Goal: Information Seeking & Learning: Learn about a topic

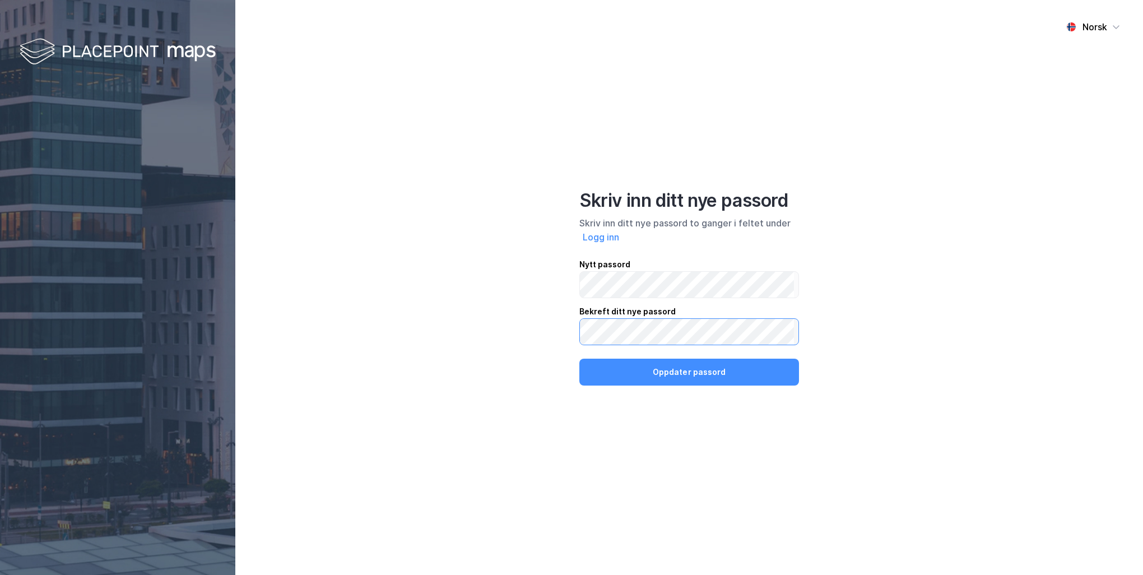
click button "Oppdater passord" at bounding box center [689, 372] width 220 height 27
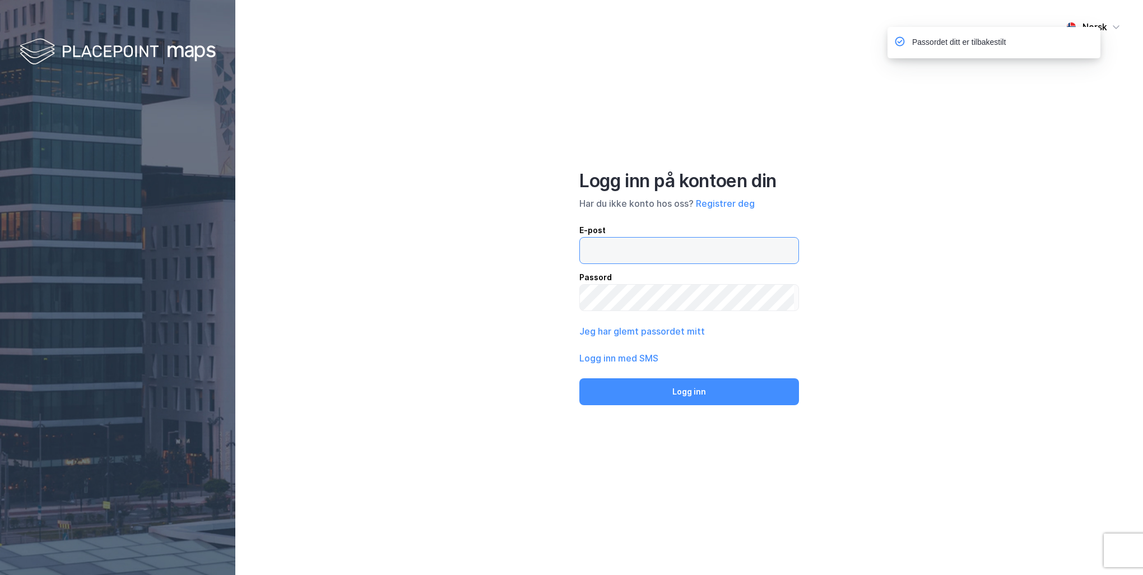
click at [618, 256] on input "email" at bounding box center [687, 251] width 214 height 26
type input "L"
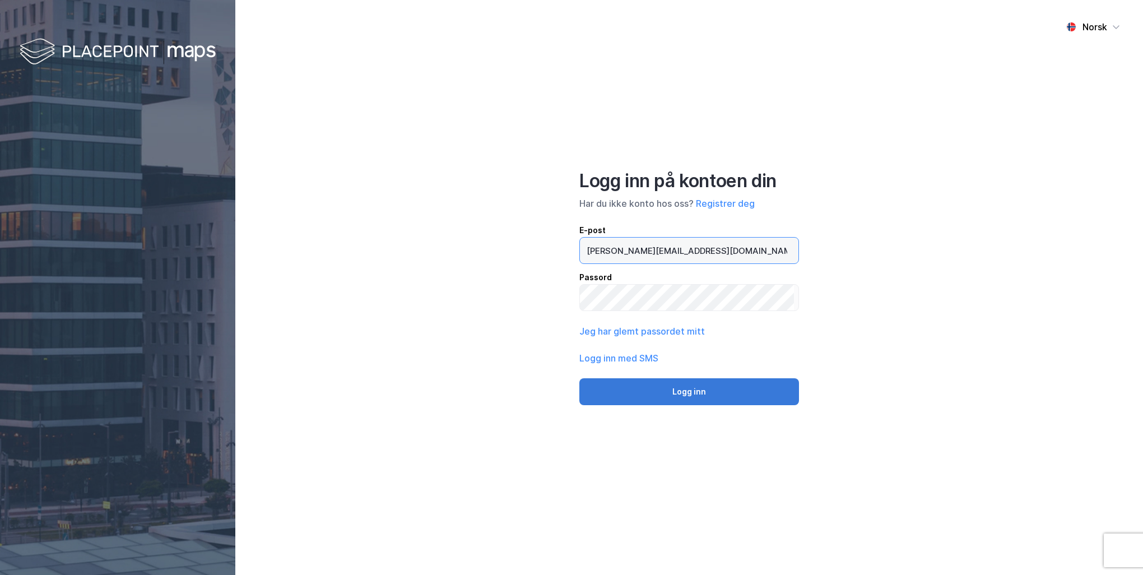
type input "[PERSON_NAME][EMAIL_ADDRESS][DOMAIN_NAME]"
click at [634, 381] on button "Logg inn" at bounding box center [689, 391] width 220 height 27
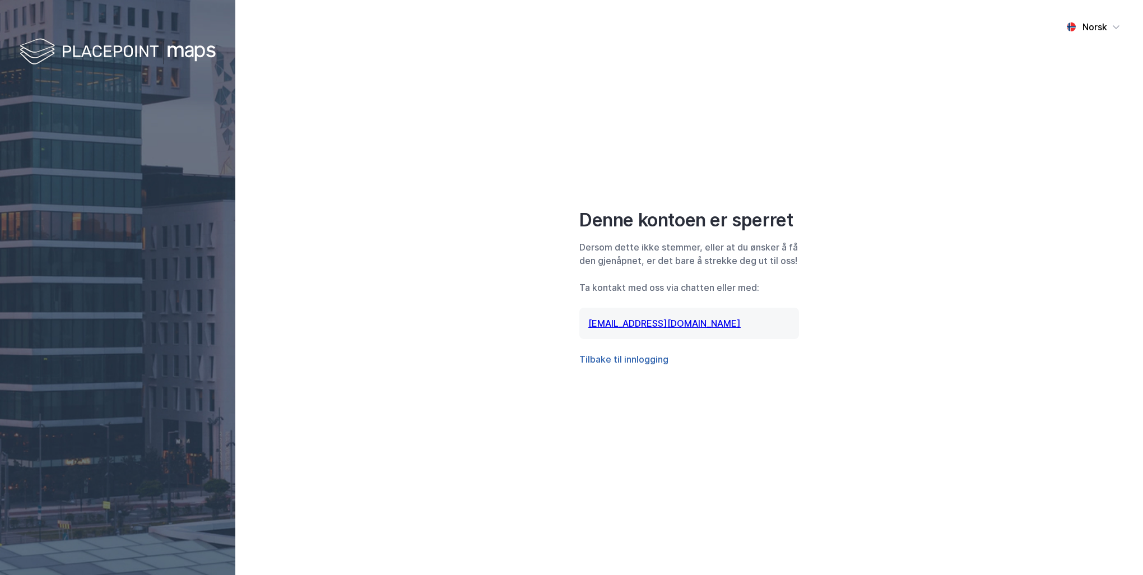
click at [596, 363] on button "Tilbake til innlogging" at bounding box center [623, 358] width 89 height 13
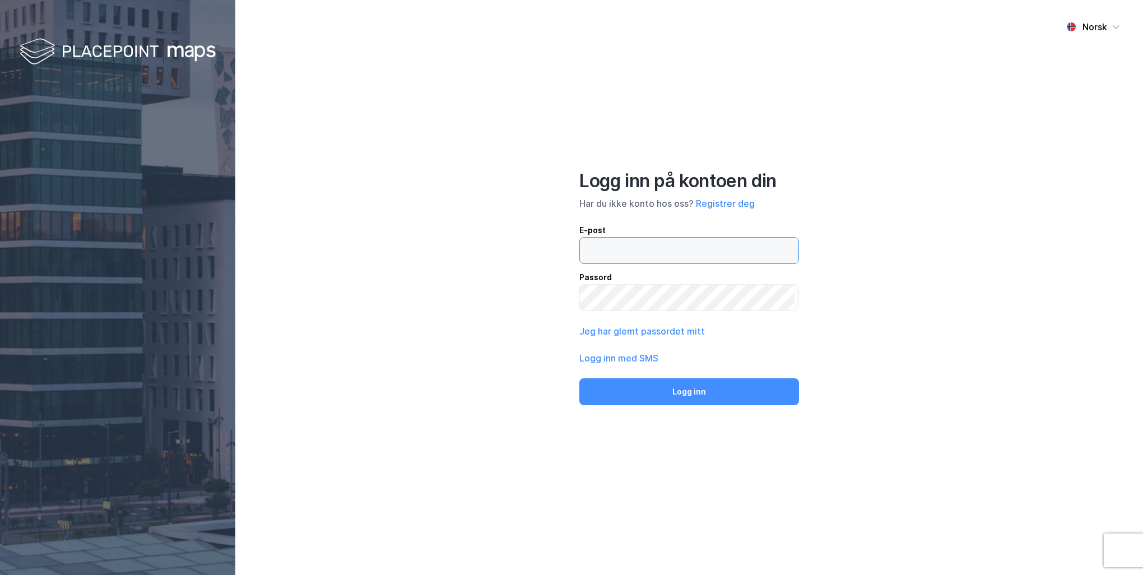
click at [630, 244] on input "email" at bounding box center [687, 251] width 214 height 26
click at [625, 238] on input "email" at bounding box center [687, 251] width 214 height 26
click at [688, 250] on input "[PERSON_NAME].riis" at bounding box center [687, 251] width 214 height 26
click at [646, 252] on input "[PERSON_NAME].riis" at bounding box center [687, 251] width 214 height 26
click at [667, 237] on label "[PERSON_NAME].riis" at bounding box center [689, 250] width 220 height 27
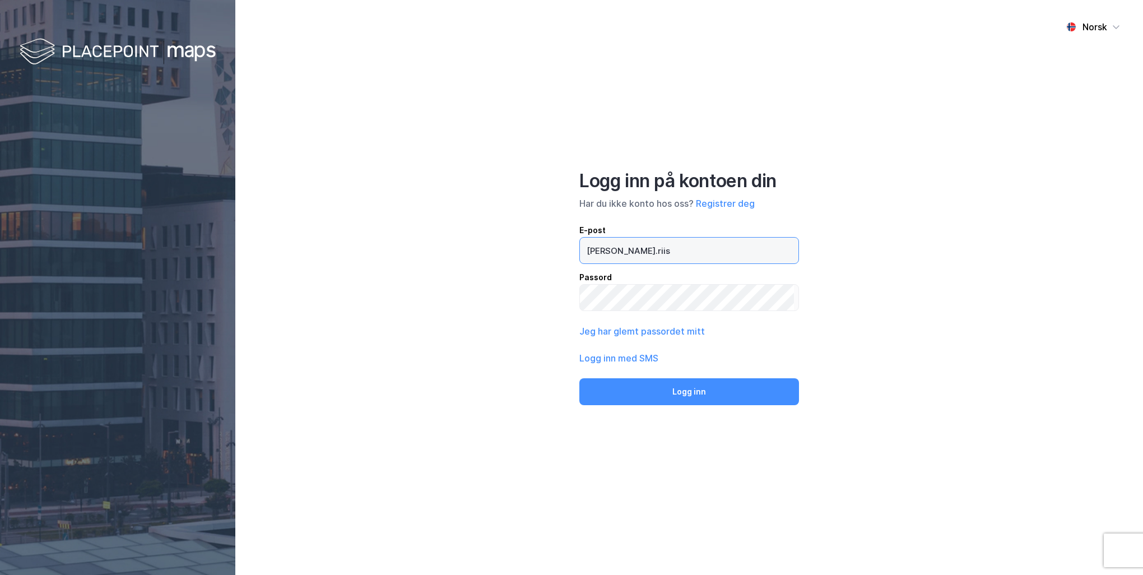
click at [667, 238] on input "[PERSON_NAME].riis" at bounding box center [687, 251] width 214 height 26
type input "[PERSON_NAME][EMAIL_ADDRESS][DOMAIN_NAME]"
click at [384, 298] on div "Norsk Logg inn på kontoen din Har du ikke konto hos oss? Registrer deg E-post […" at bounding box center [689, 287] width 908 height 575
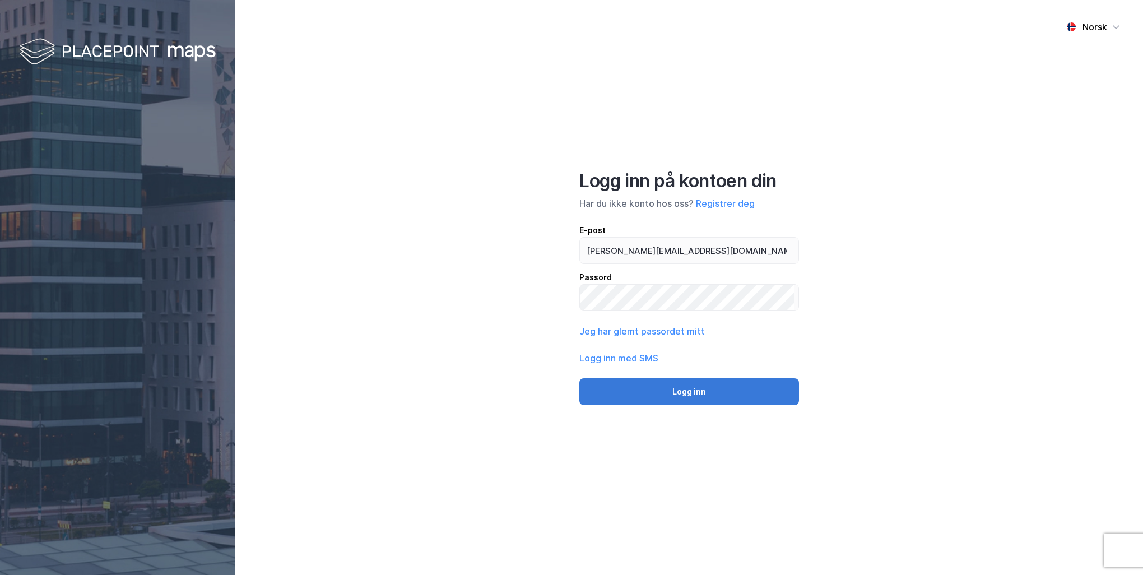
click at [648, 387] on button "Logg inn" at bounding box center [689, 391] width 220 height 27
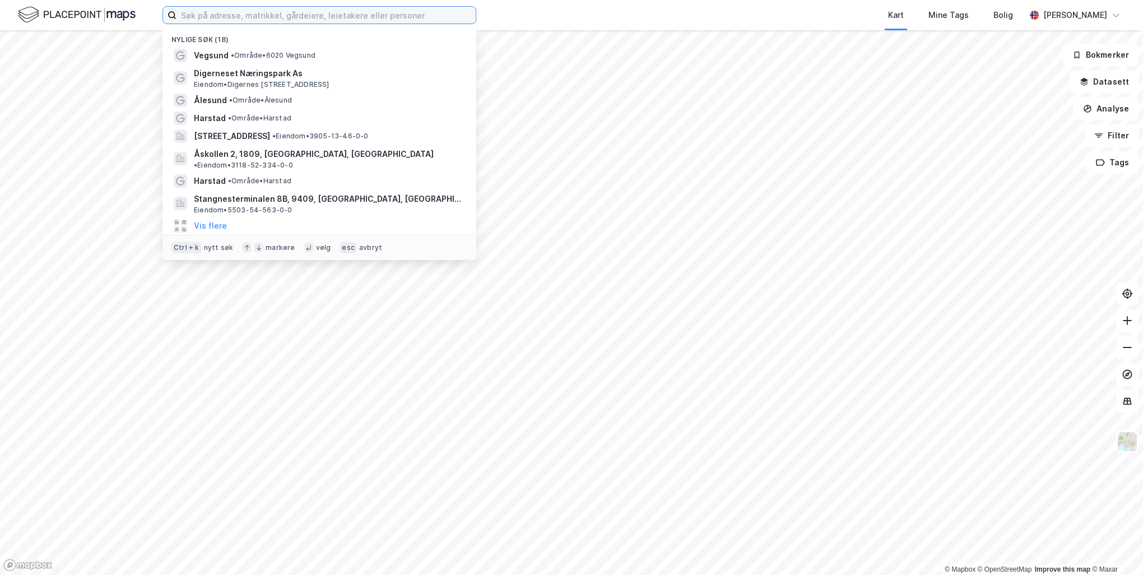
click at [217, 18] on input at bounding box center [326, 15] width 299 height 17
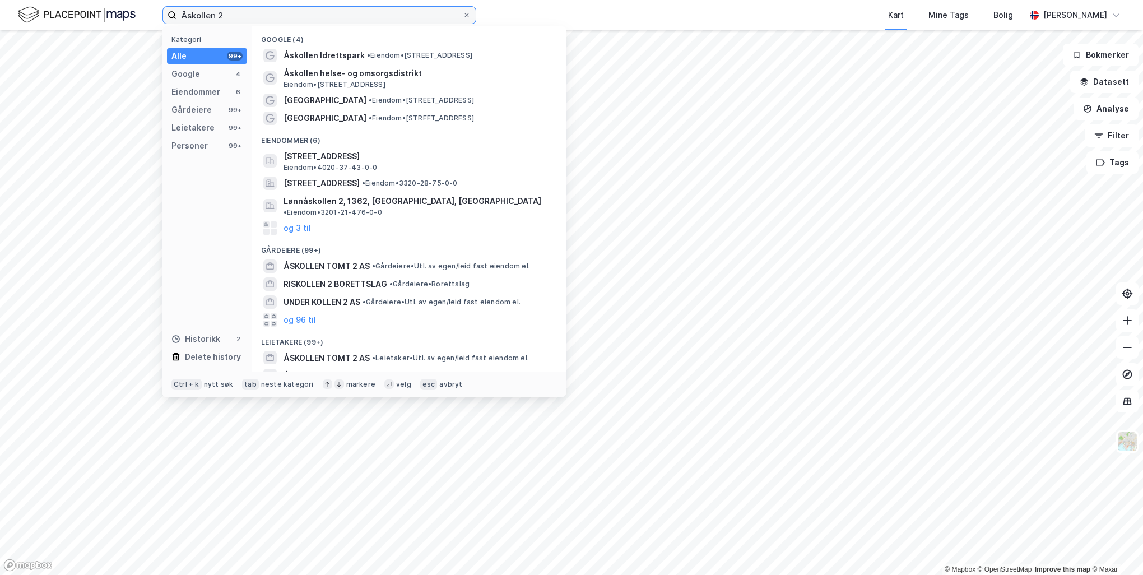
click at [279, 24] on input "Åskollen 2" at bounding box center [320, 15] width 286 height 17
type input "Åskollen 2"
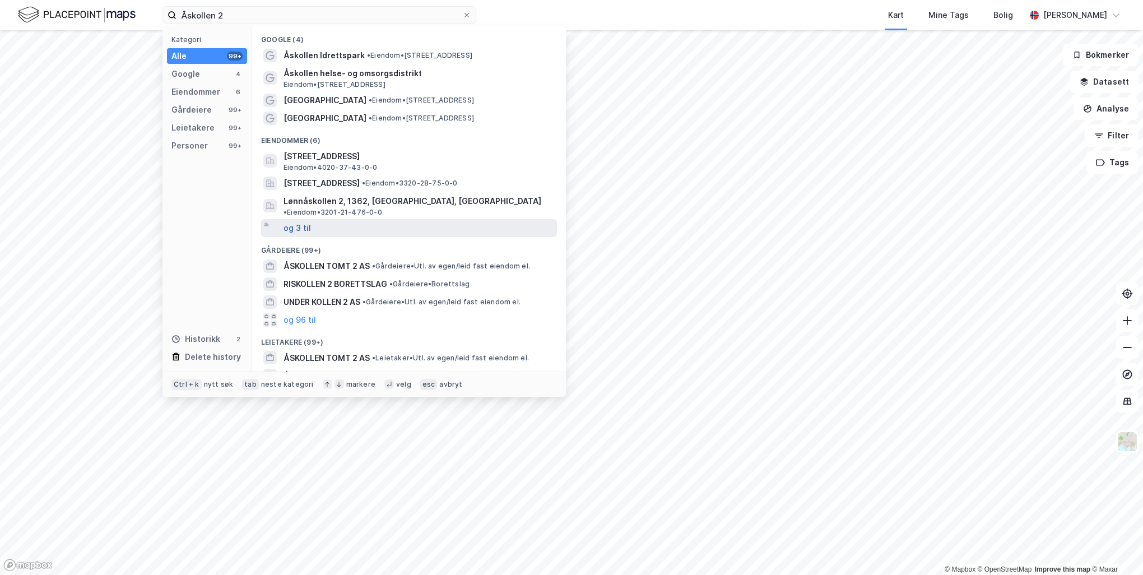
click at [307, 221] on button "og 3 til" at bounding box center [297, 227] width 27 height 13
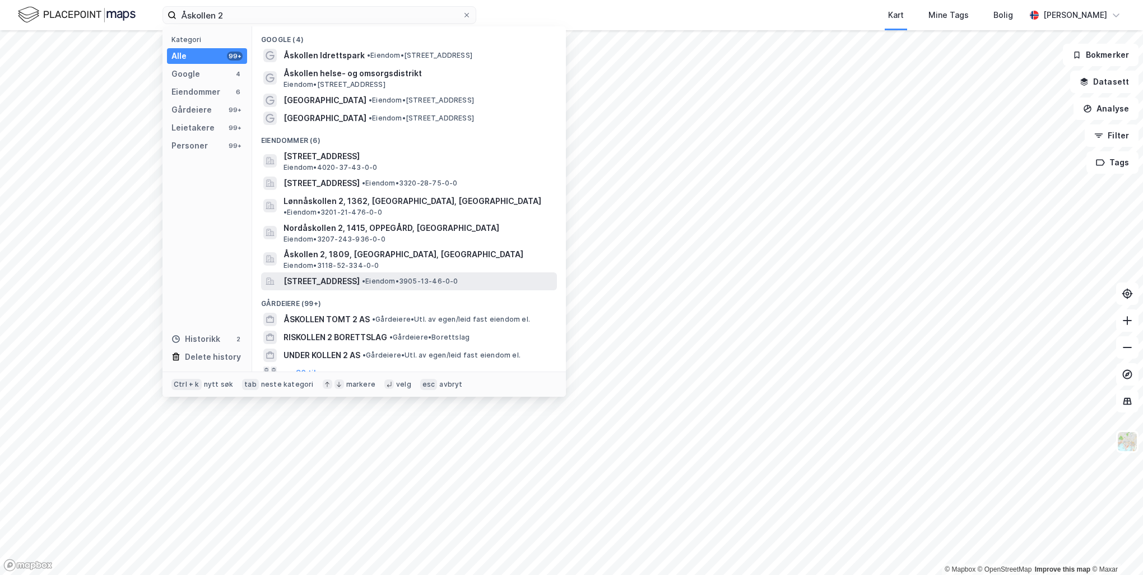
click at [328, 275] on span "[STREET_ADDRESS]" at bounding box center [322, 281] width 76 height 13
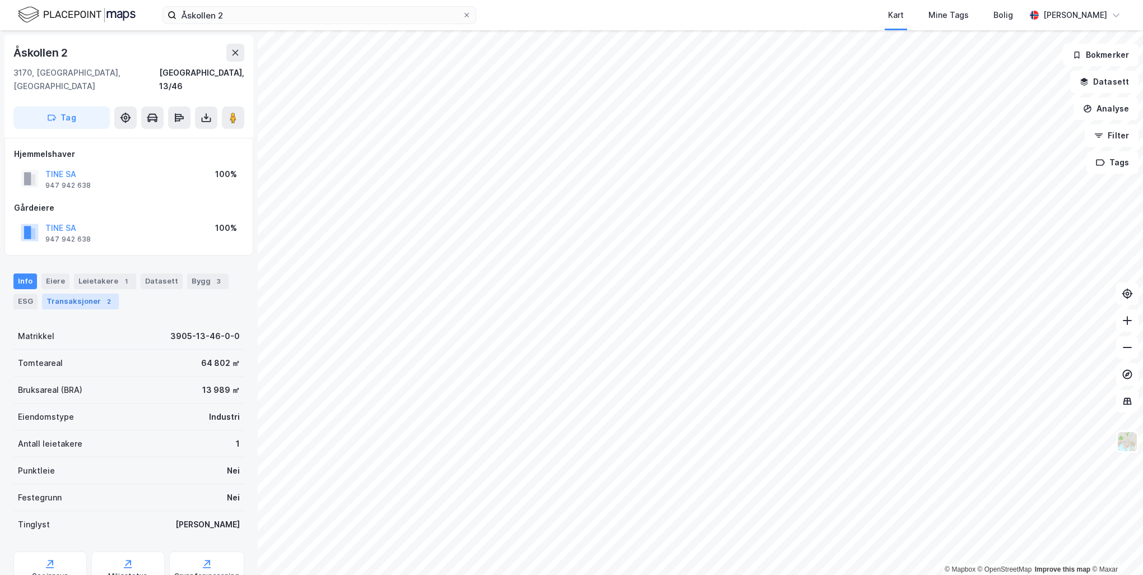
click at [92, 294] on div "Transaksjoner 2" at bounding box center [80, 302] width 77 height 16
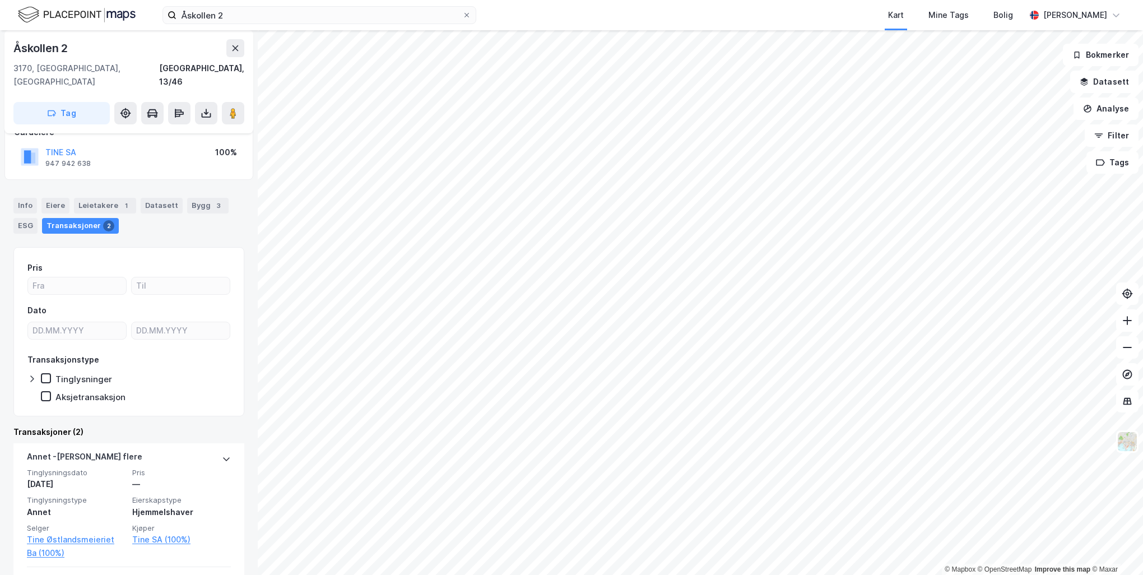
scroll to position [22, 0]
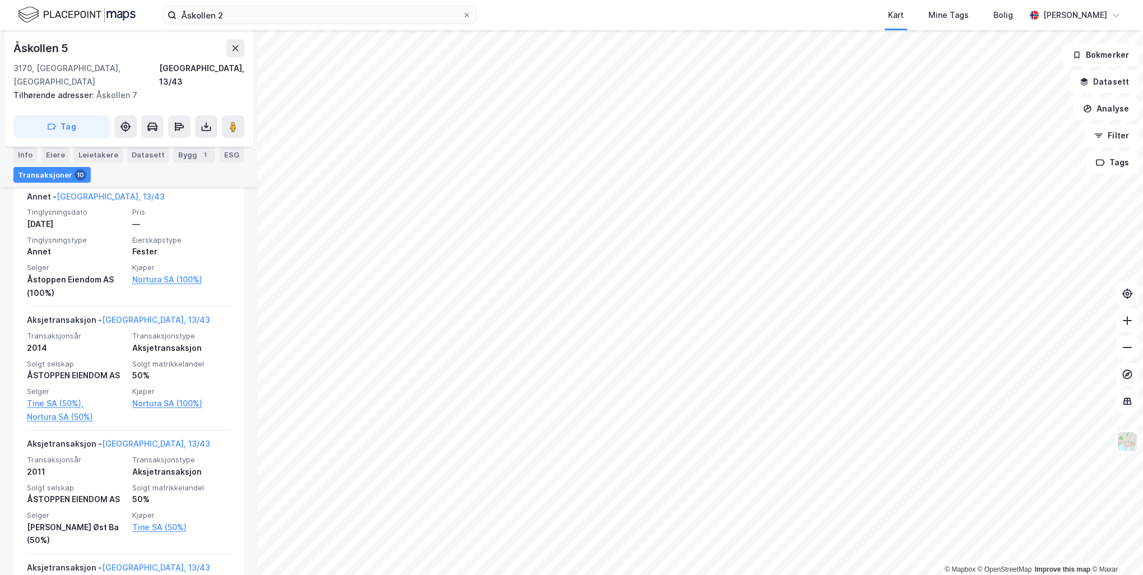
scroll to position [486, 0]
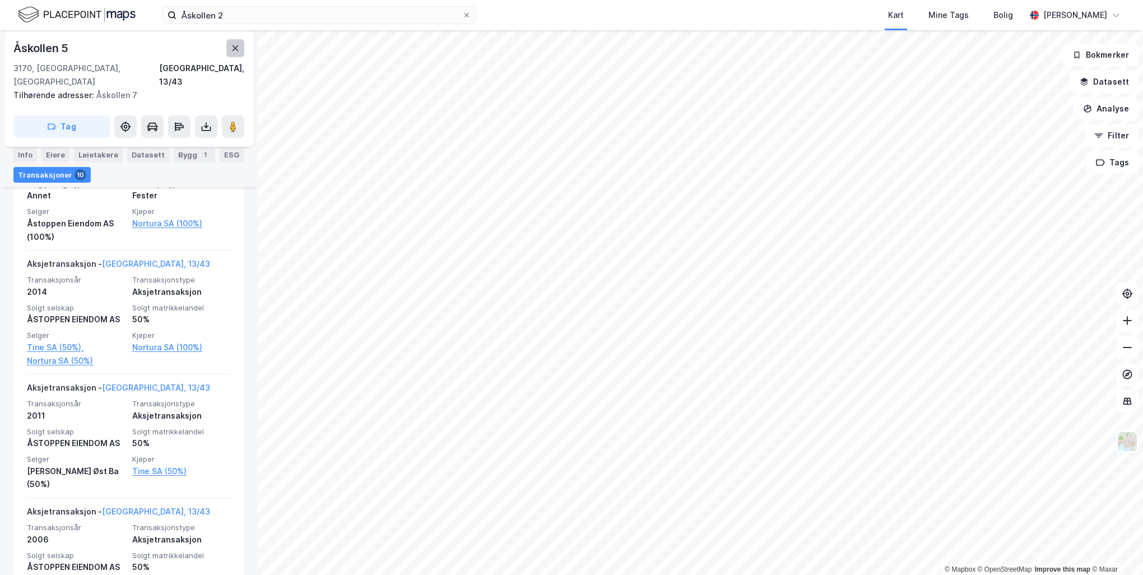
click at [235, 53] on button at bounding box center [235, 48] width 18 height 18
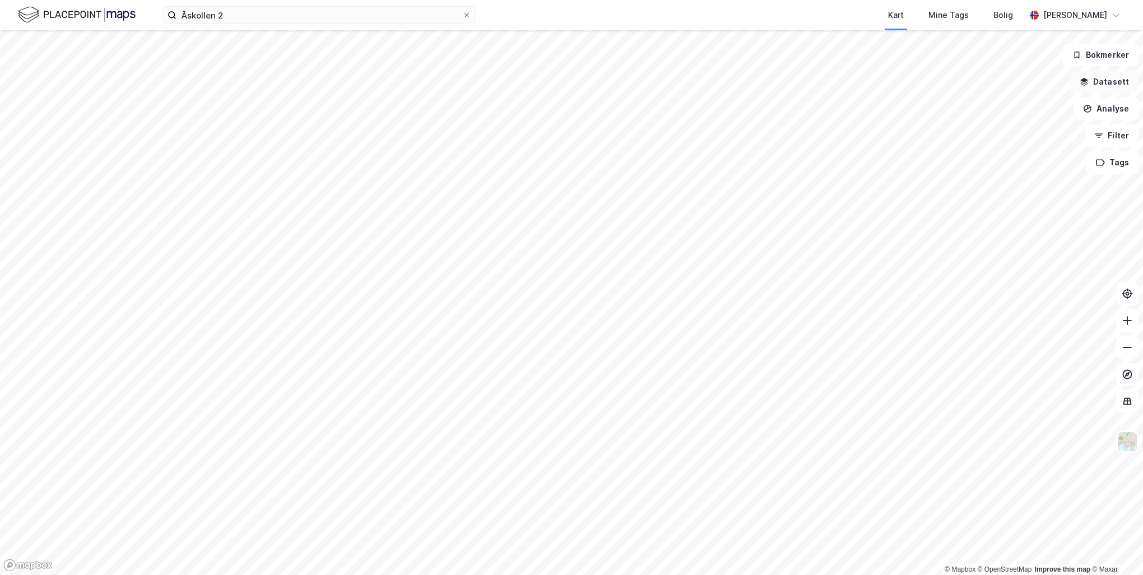
click at [1107, 80] on button "Datasett" at bounding box center [1104, 82] width 68 height 22
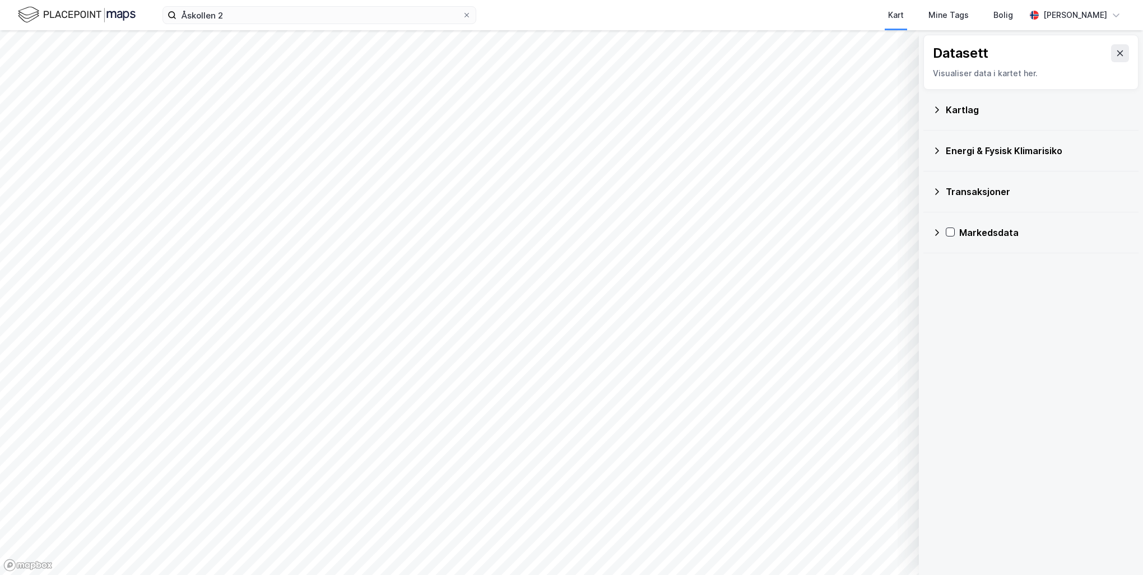
click at [1028, 154] on div "Energi & Fysisk Klimarisiko" at bounding box center [1038, 150] width 184 height 13
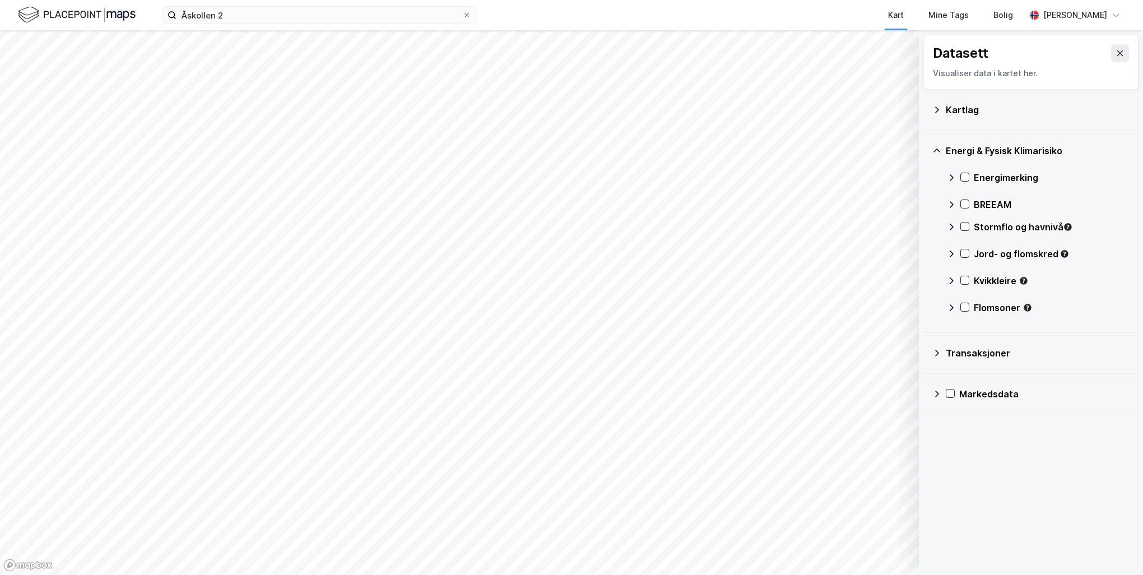
click at [937, 354] on icon at bounding box center [936, 353] width 9 height 9
click at [968, 376] on icon at bounding box center [965, 375] width 8 height 8
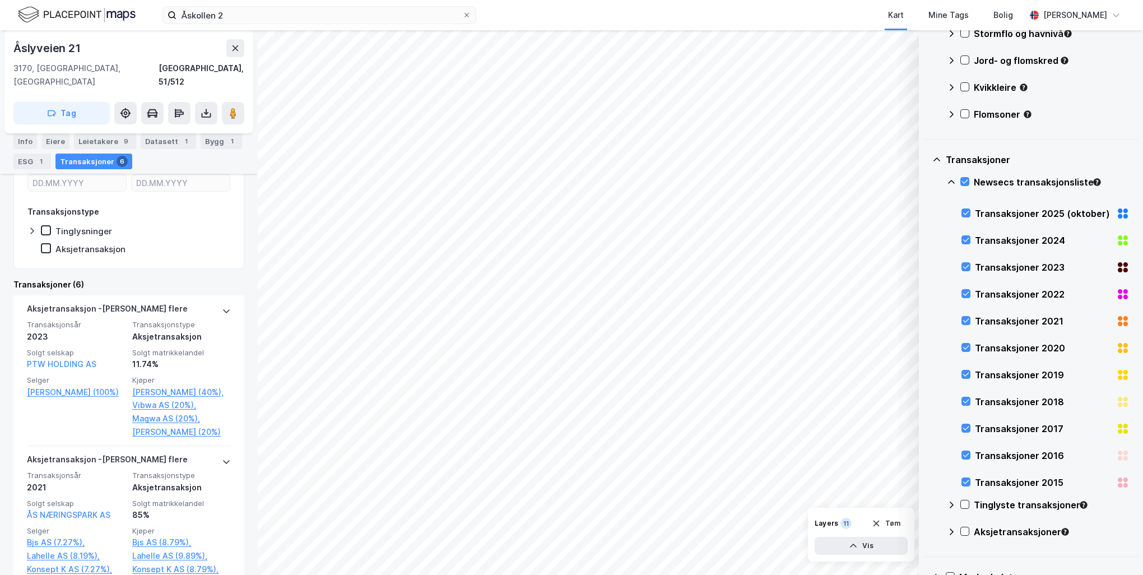
scroll to position [220, 0]
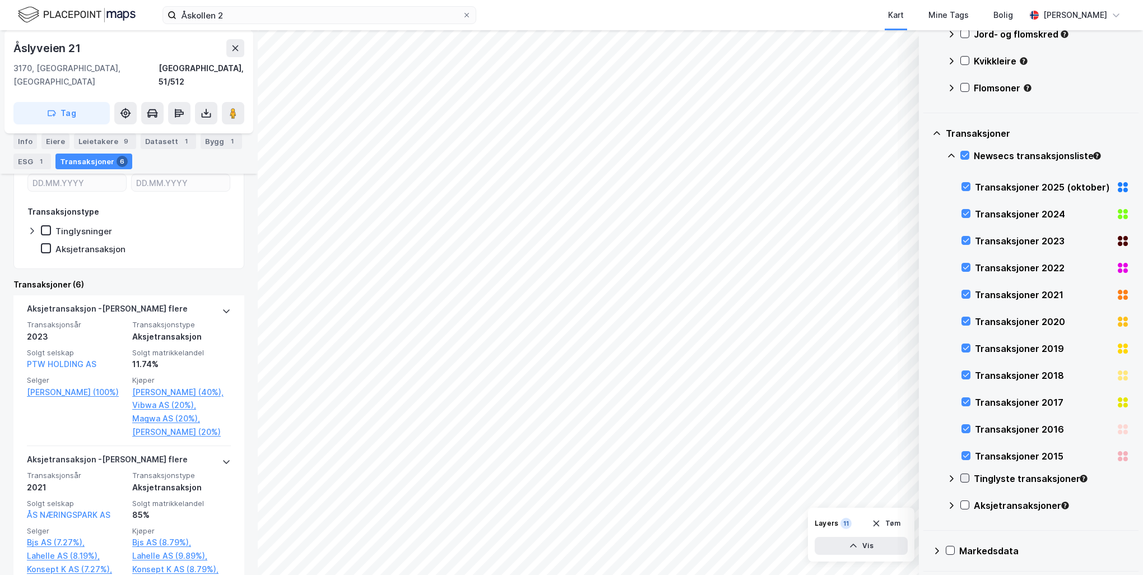
click at [968, 477] on icon at bounding box center [965, 478] width 8 height 8
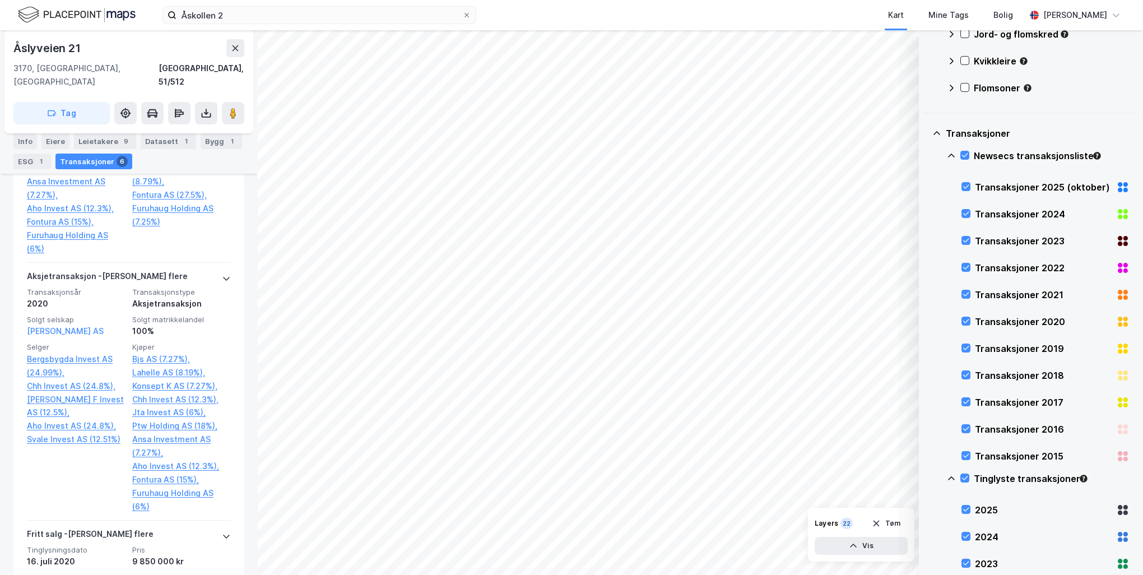
scroll to position [825, 0]
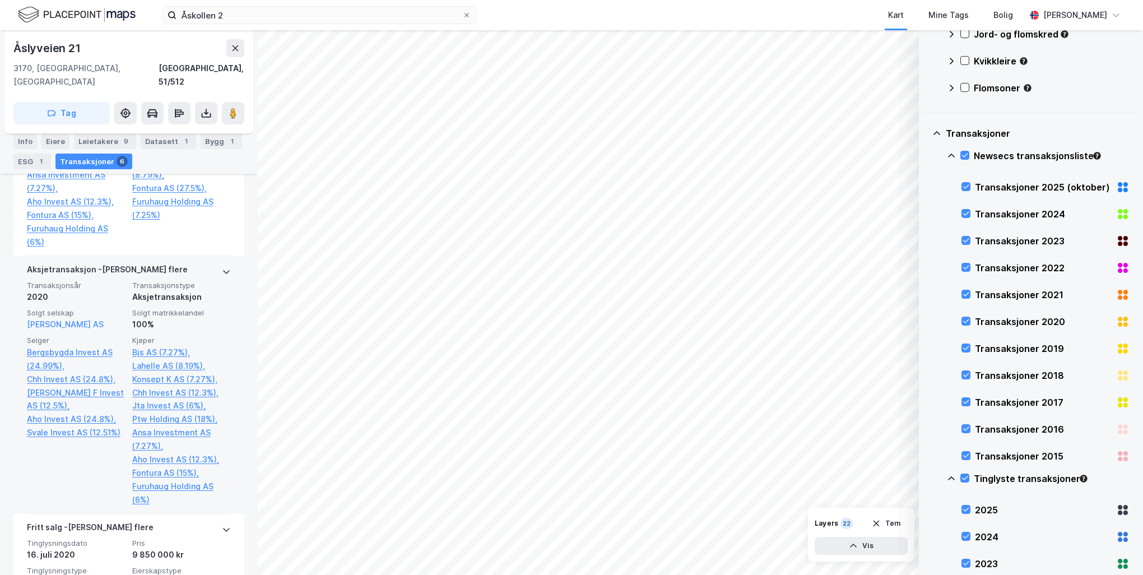
click at [222, 267] on icon at bounding box center [226, 271] width 9 height 9
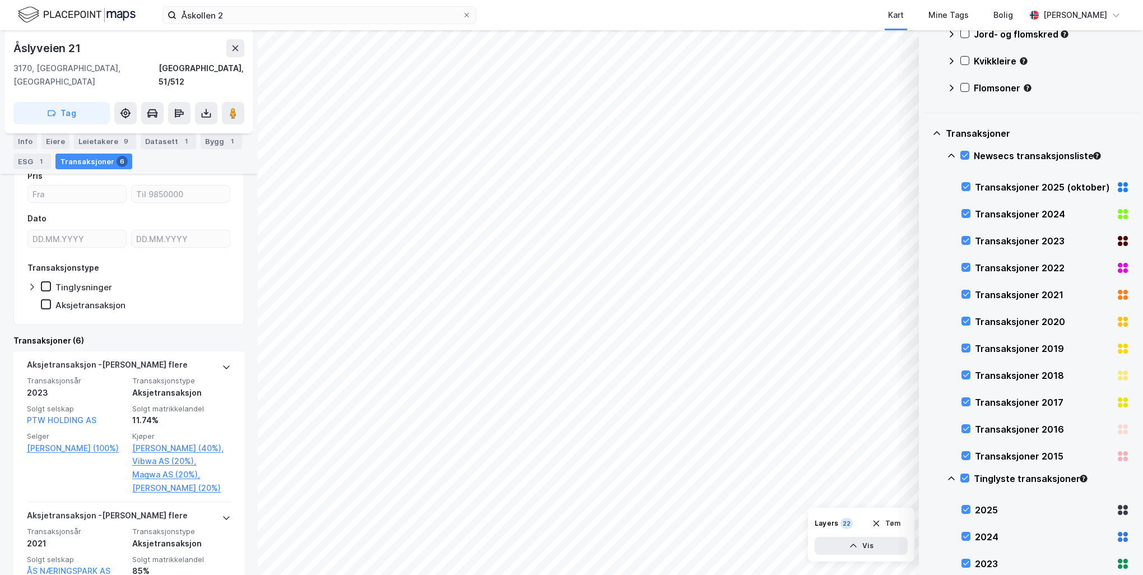
scroll to position [321, 0]
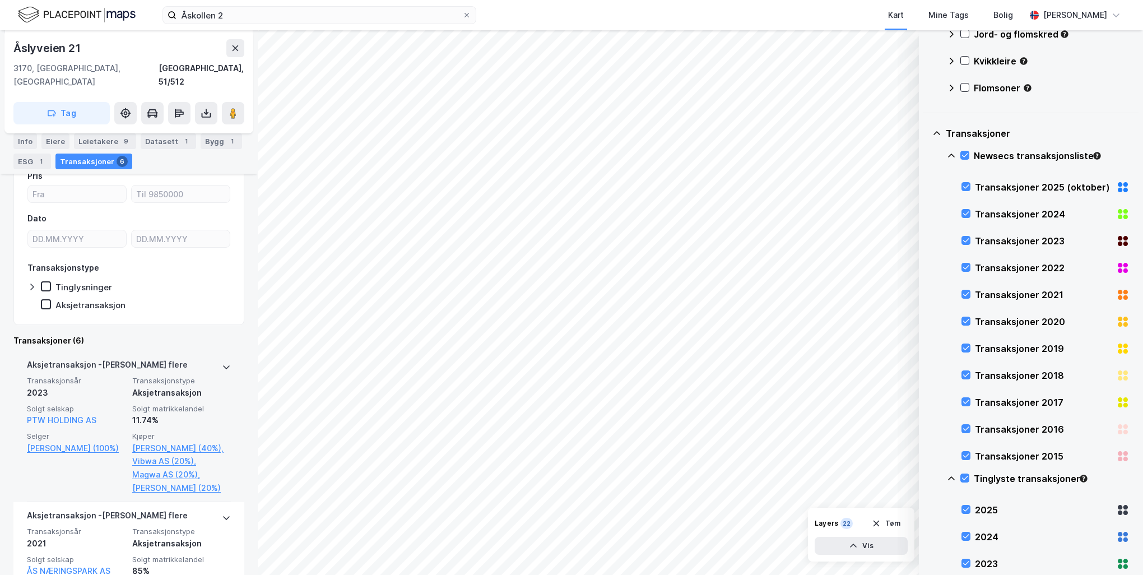
click at [222, 363] on icon at bounding box center [226, 367] width 9 height 9
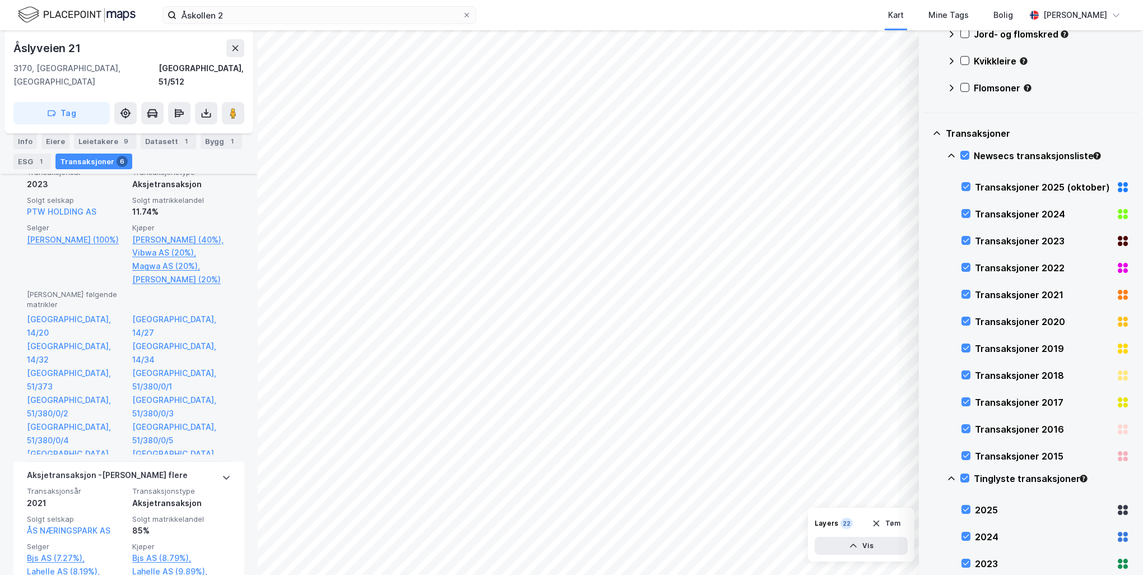
scroll to position [545, 0]
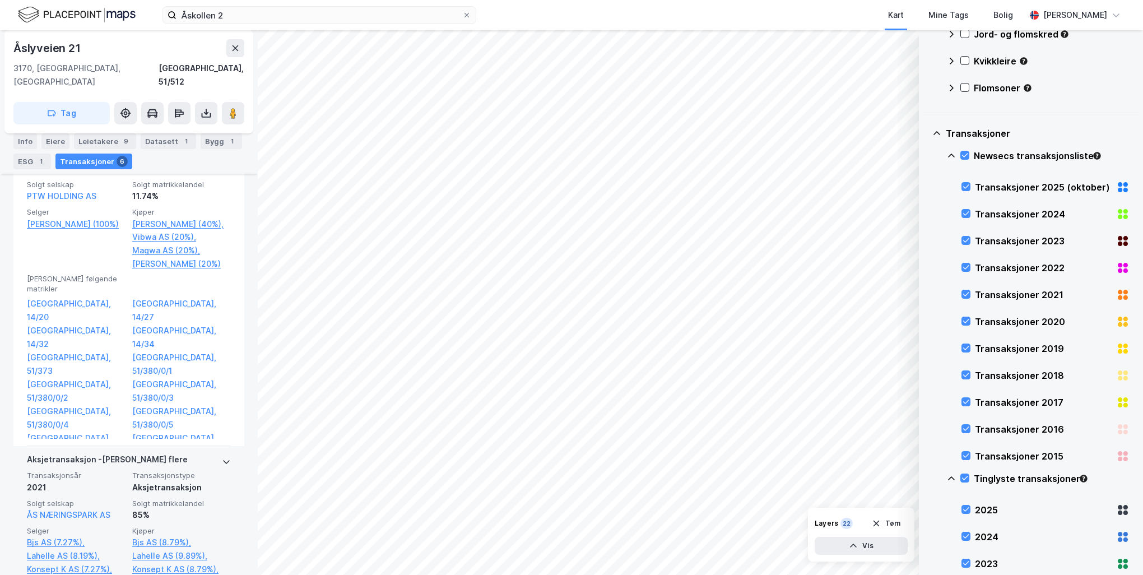
click at [222, 457] on icon at bounding box center [226, 461] width 9 height 9
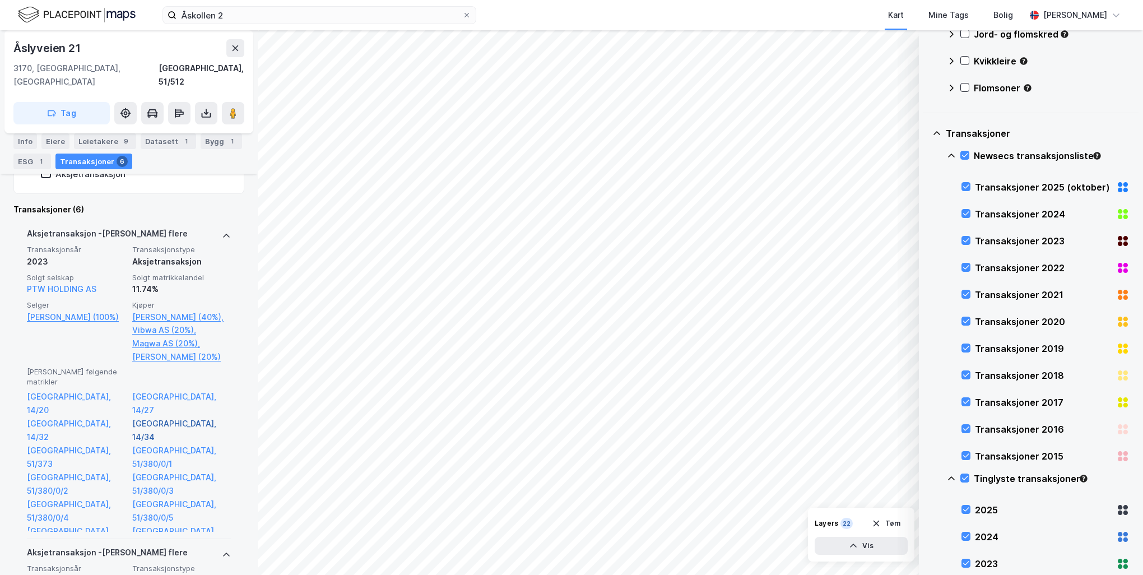
scroll to position [433, 0]
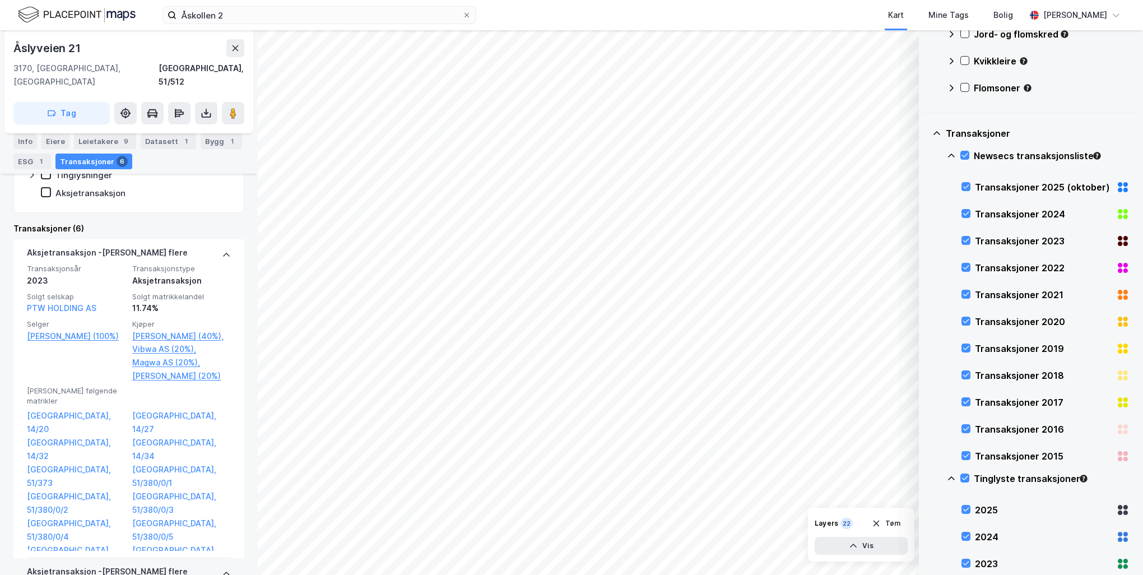
click at [222, 250] on icon at bounding box center [226, 254] width 9 height 9
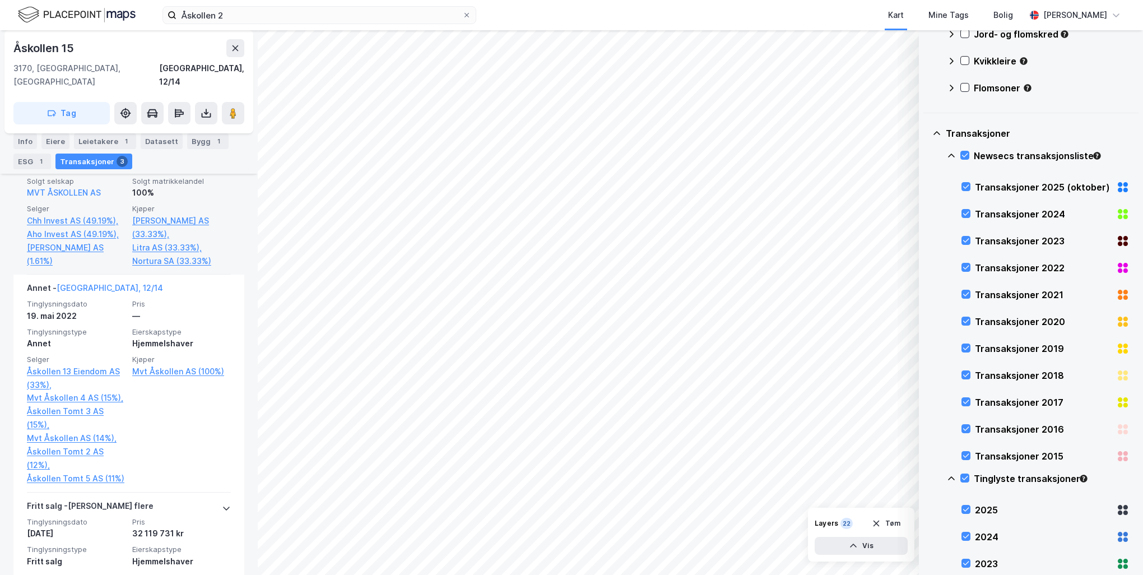
scroll to position [504, 0]
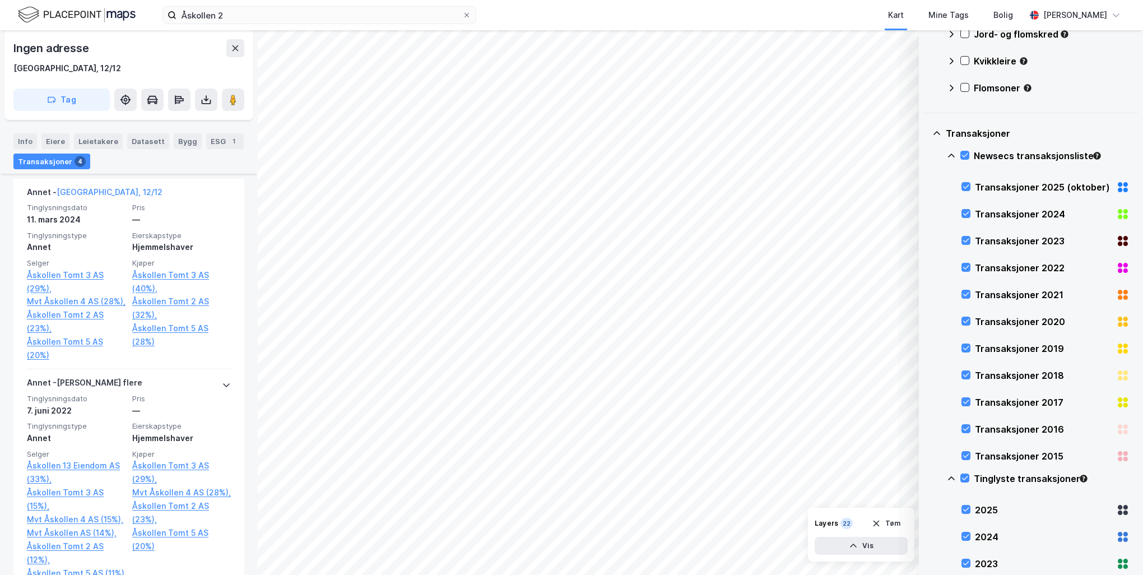
scroll to position [409, 0]
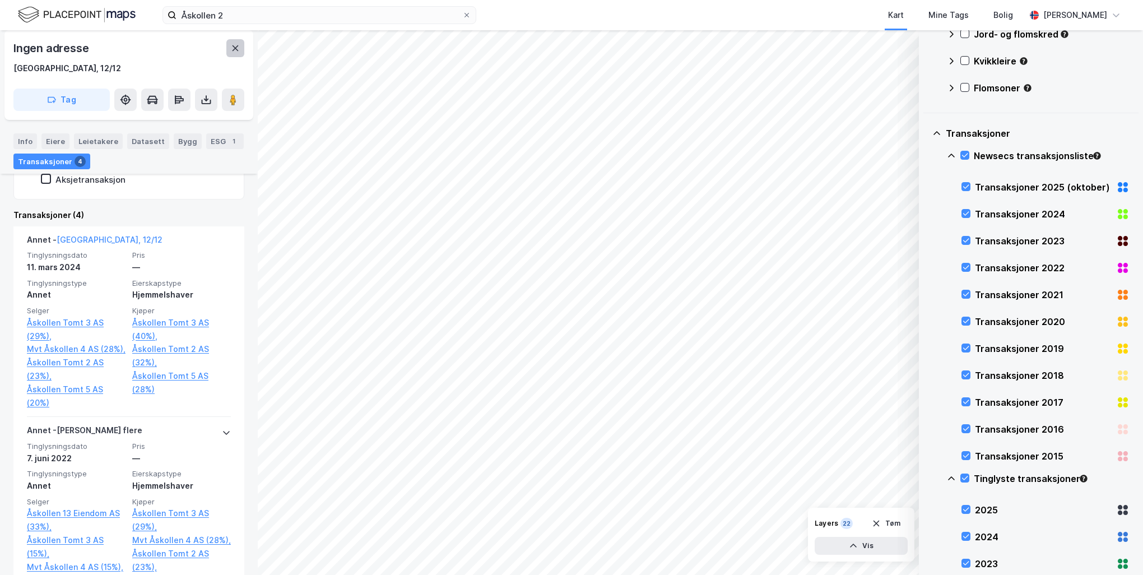
click at [236, 45] on icon at bounding box center [235, 48] width 9 height 9
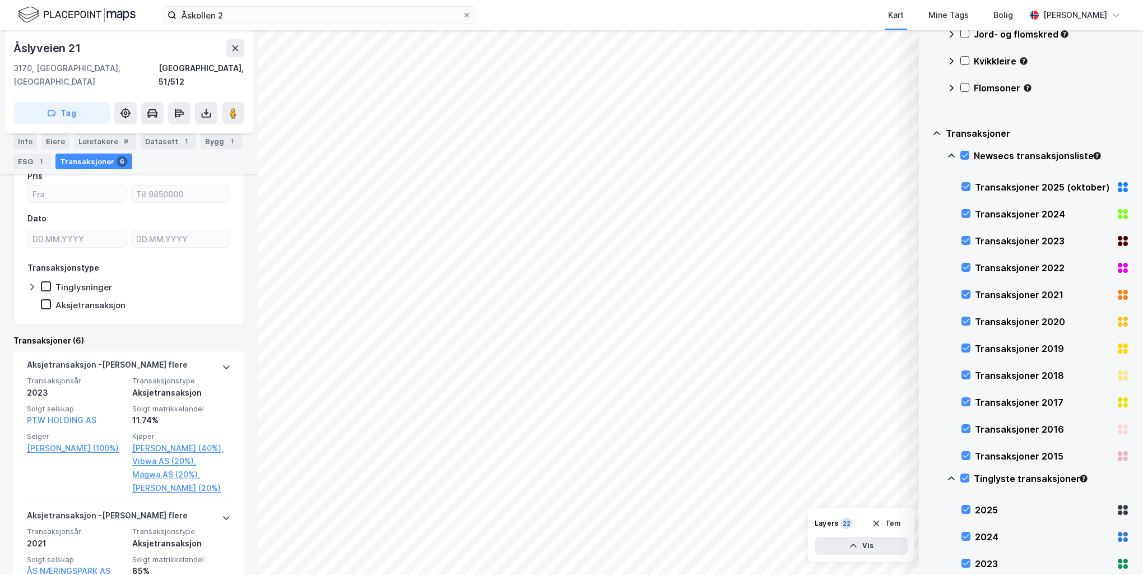
scroll to position [377, 0]
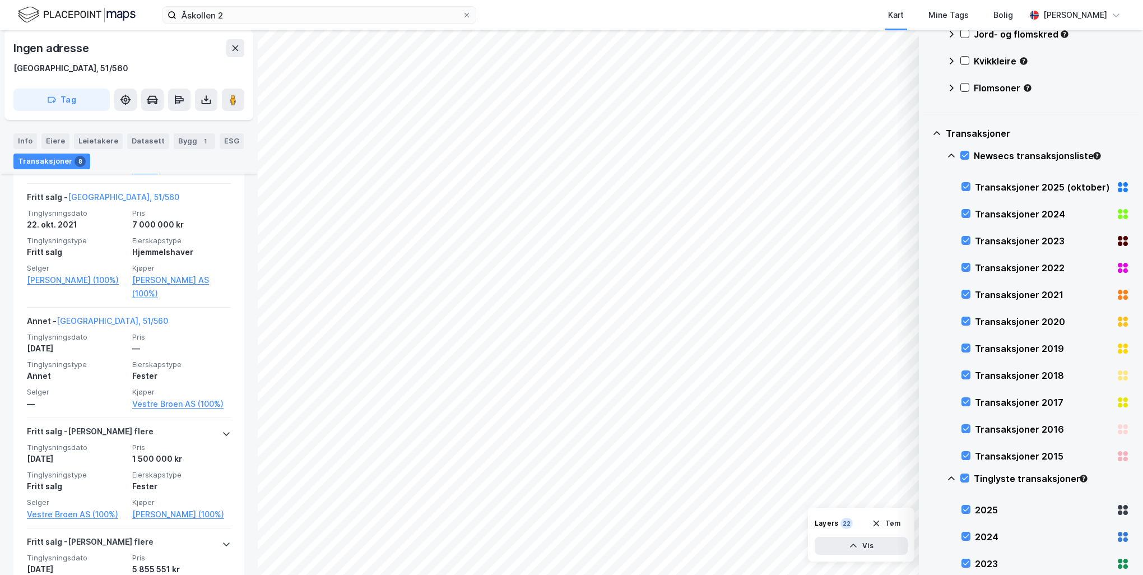
scroll to position [729, 0]
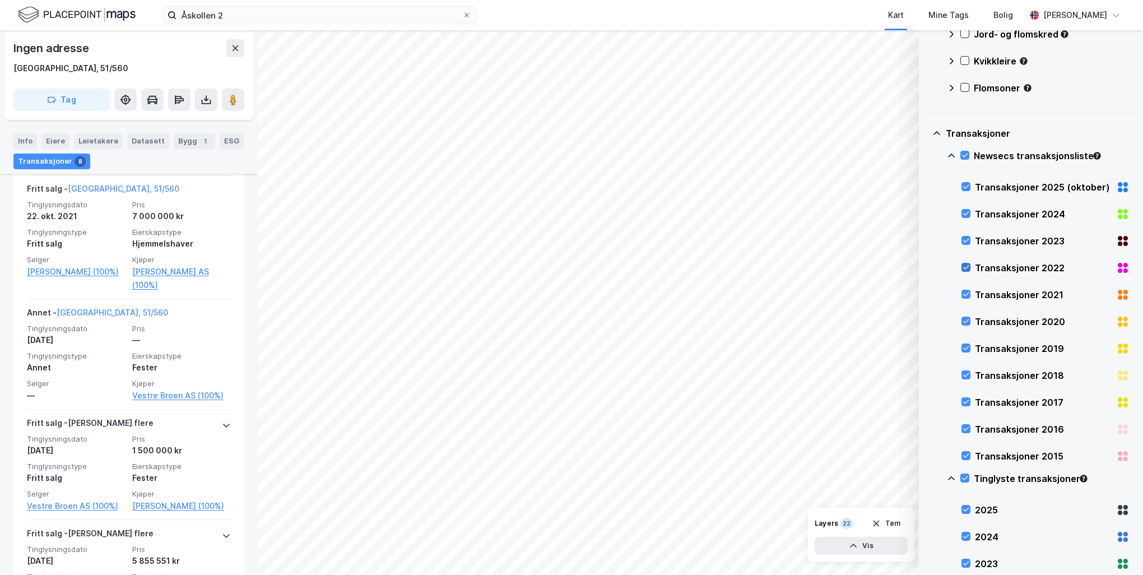
click at [968, 263] on icon at bounding box center [966, 267] width 8 height 8
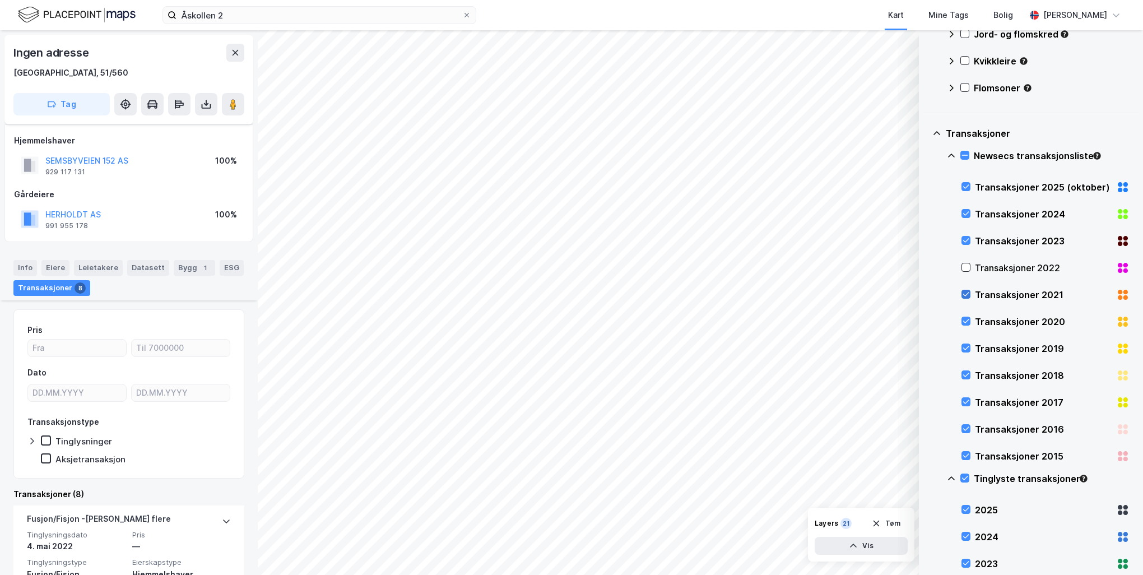
click at [964, 297] on icon at bounding box center [966, 294] width 8 height 8
click at [964, 319] on icon at bounding box center [966, 321] width 8 height 8
click at [964, 345] on icon at bounding box center [966, 348] width 8 height 8
click at [965, 478] on icon at bounding box center [965, 478] width 8 height 8
click at [965, 458] on icon at bounding box center [966, 456] width 8 height 8
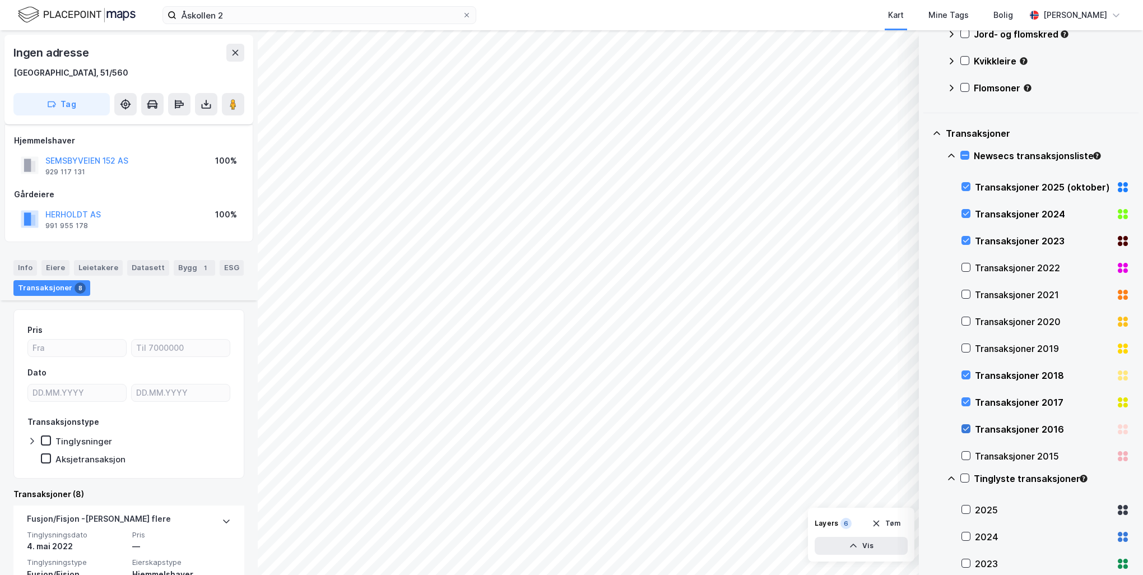
click at [964, 427] on icon at bounding box center [966, 429] width 8 height 8
click at [968, 403] on icon at bounding box center [966, 402] width 8 height 8
click at [967, 374] on icon at bounding box center [966, 375] width 6 height 4
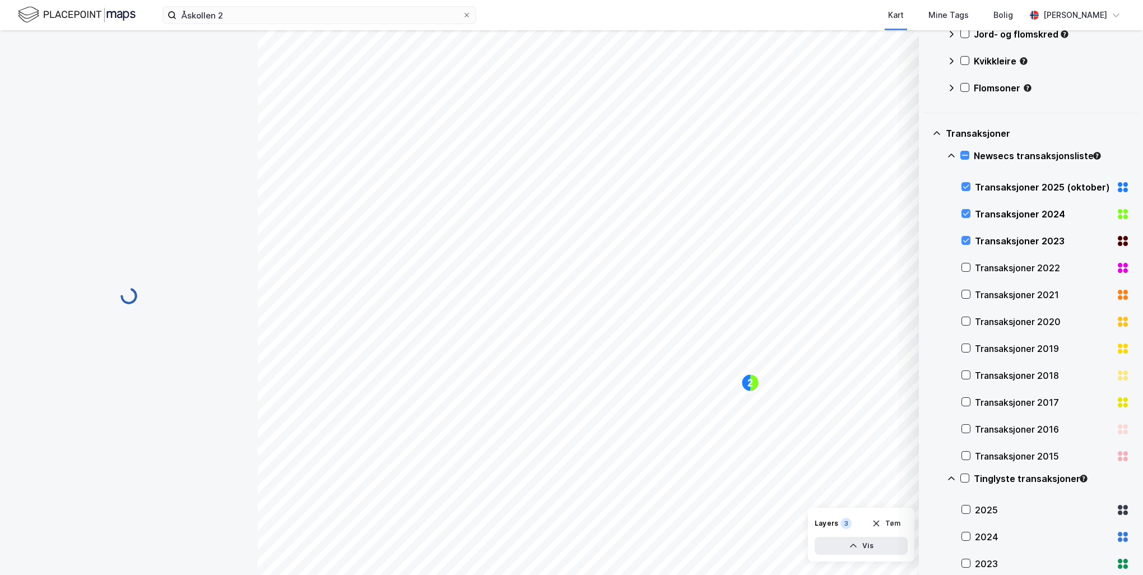
scroll to position [20, 0]
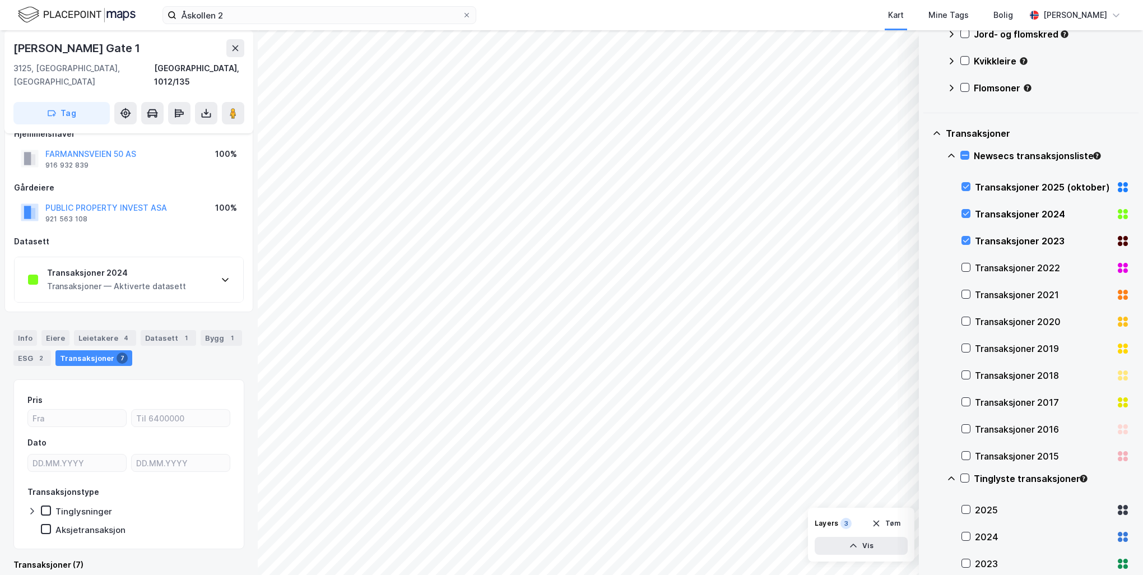
click at [230, 263] on div "Transaksjoner 2024 Transaksjoner — Aktiverte datasett" at bounding box center [129, 279] width 229 height 45
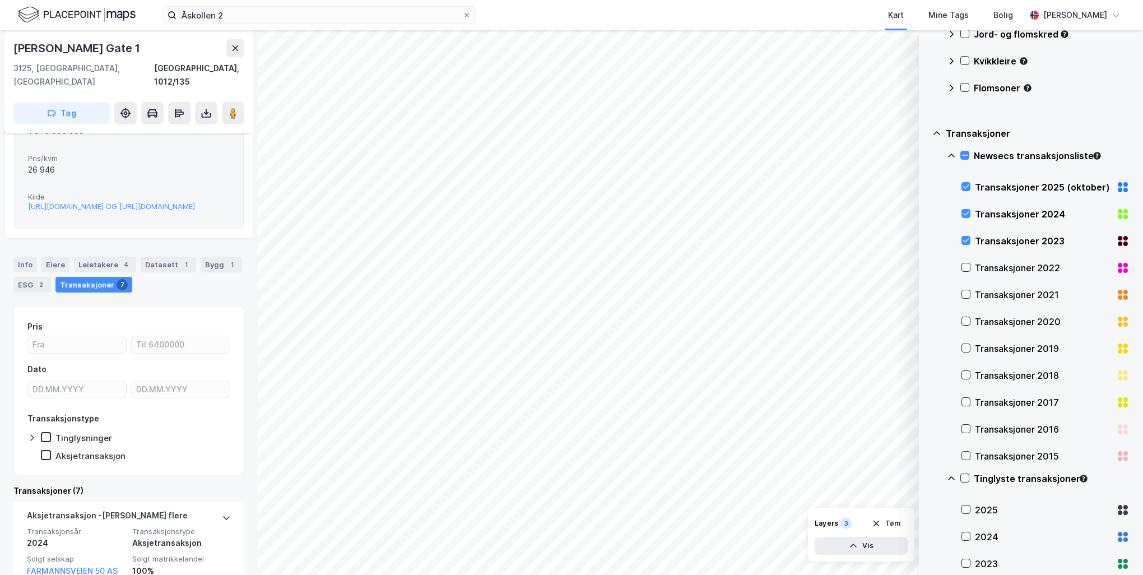
scroll to position [581, 0]
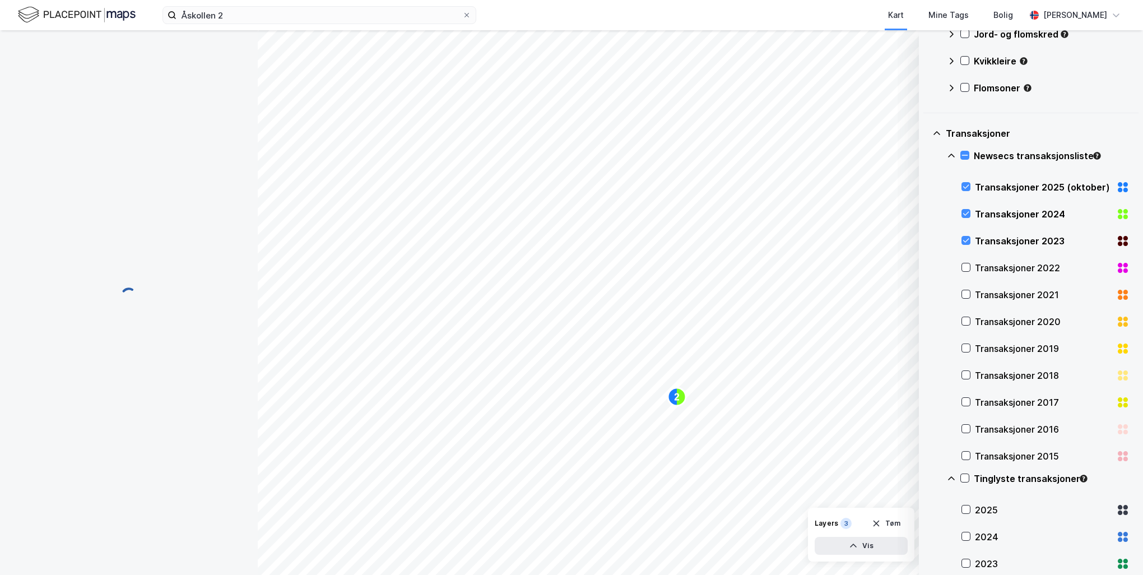
scroll to position [47, 0]
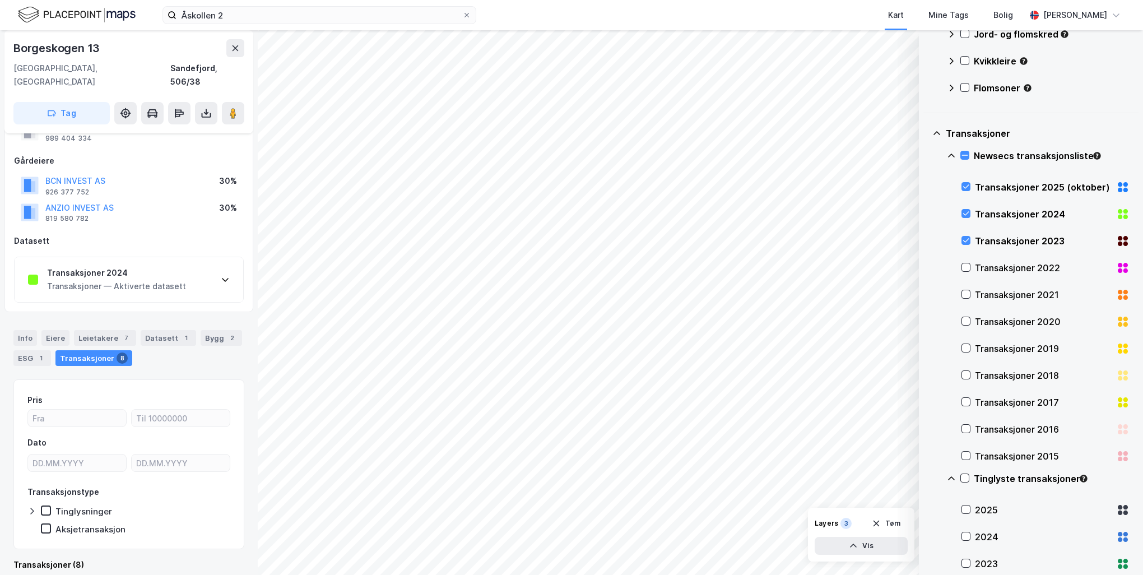
click at [223, 275] on icon at bounding box center [225, 279] width 9 height 9
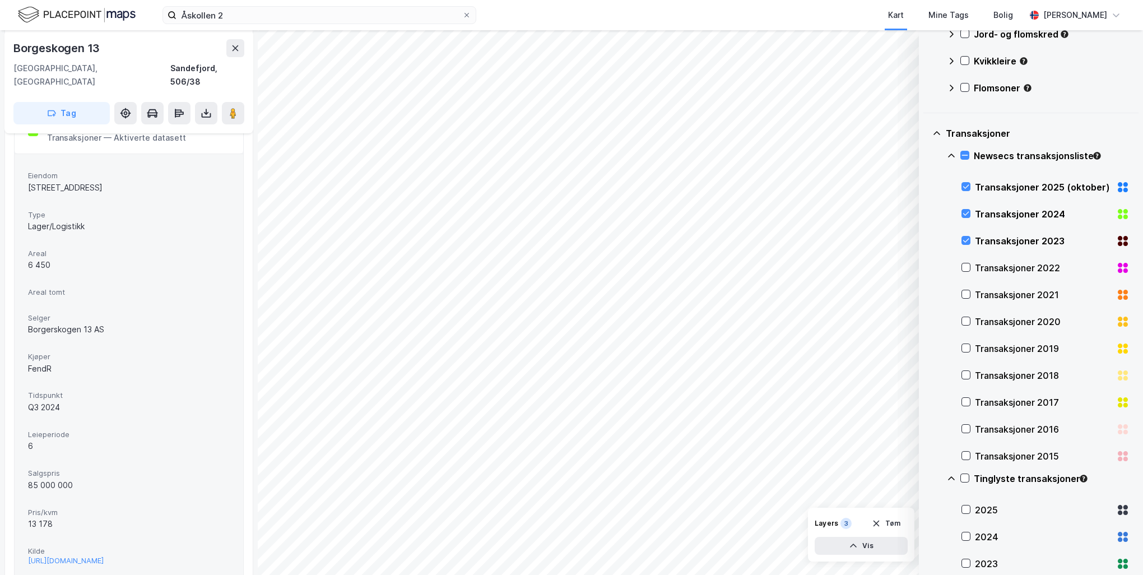
scroll to position [215, 0]
